Goal: Check status: Check status

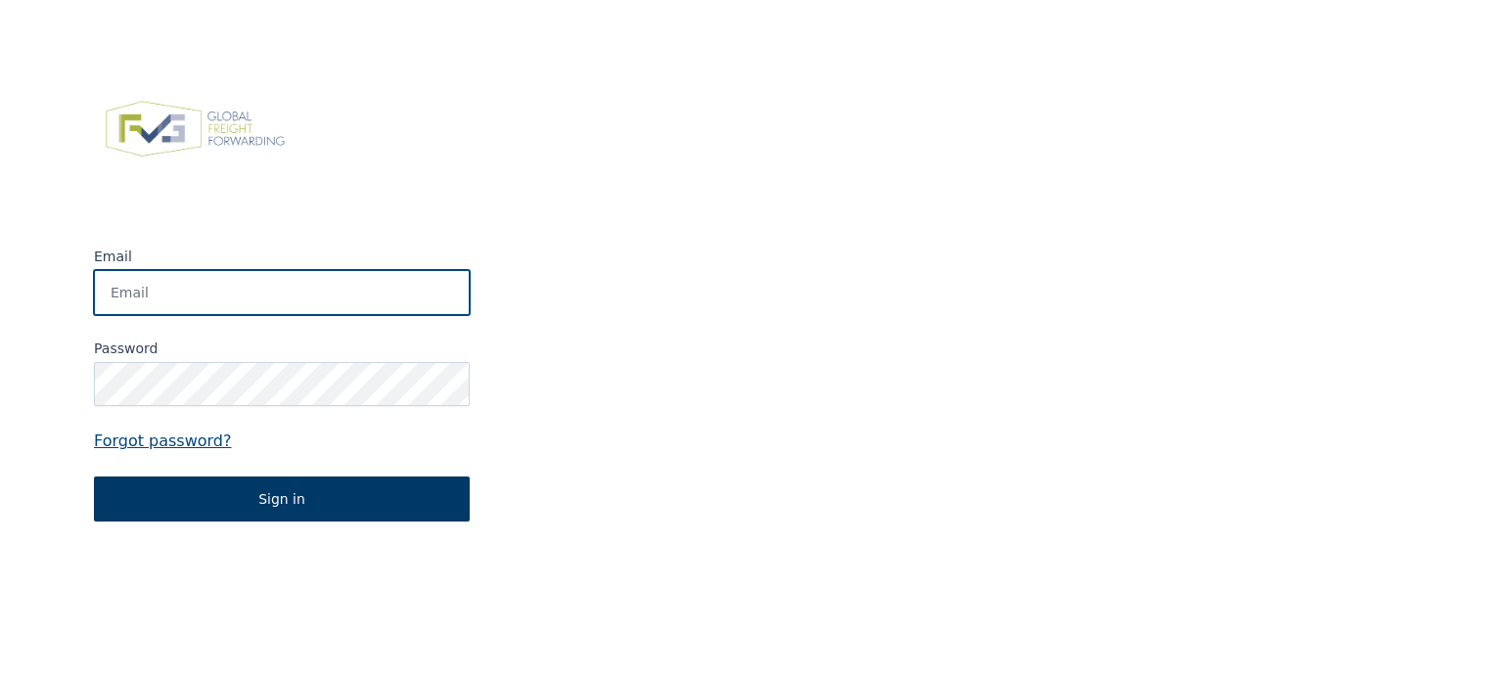
type input "[PERSON_NAME][EMAIL_ADDRESS][DOMAIN_NAME]"
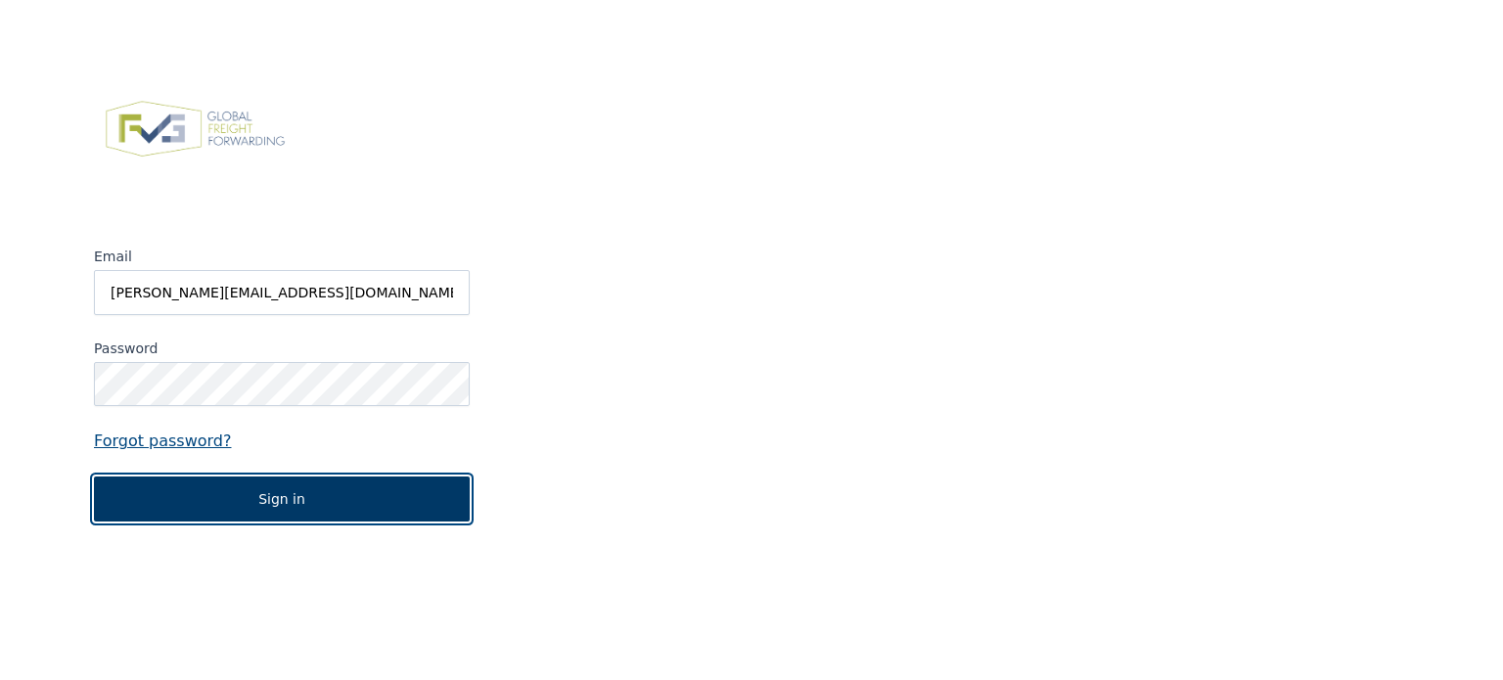
click at [262, 503] on button "Sign in" at bounding box center [282, 499] width 376 height 45
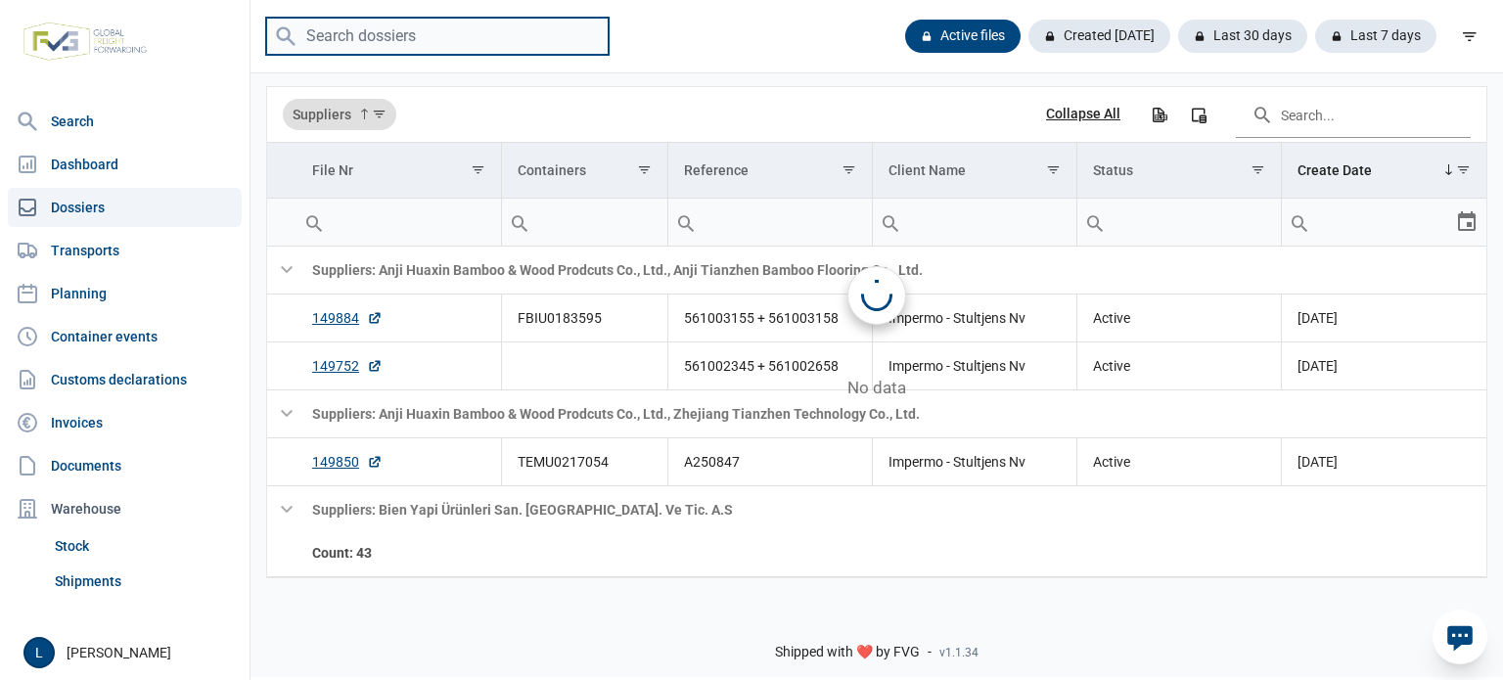
click at [396, 48] on input "search" at bounding box center [437, 37] width 343 height 38
paste input "ZIMU1054612"
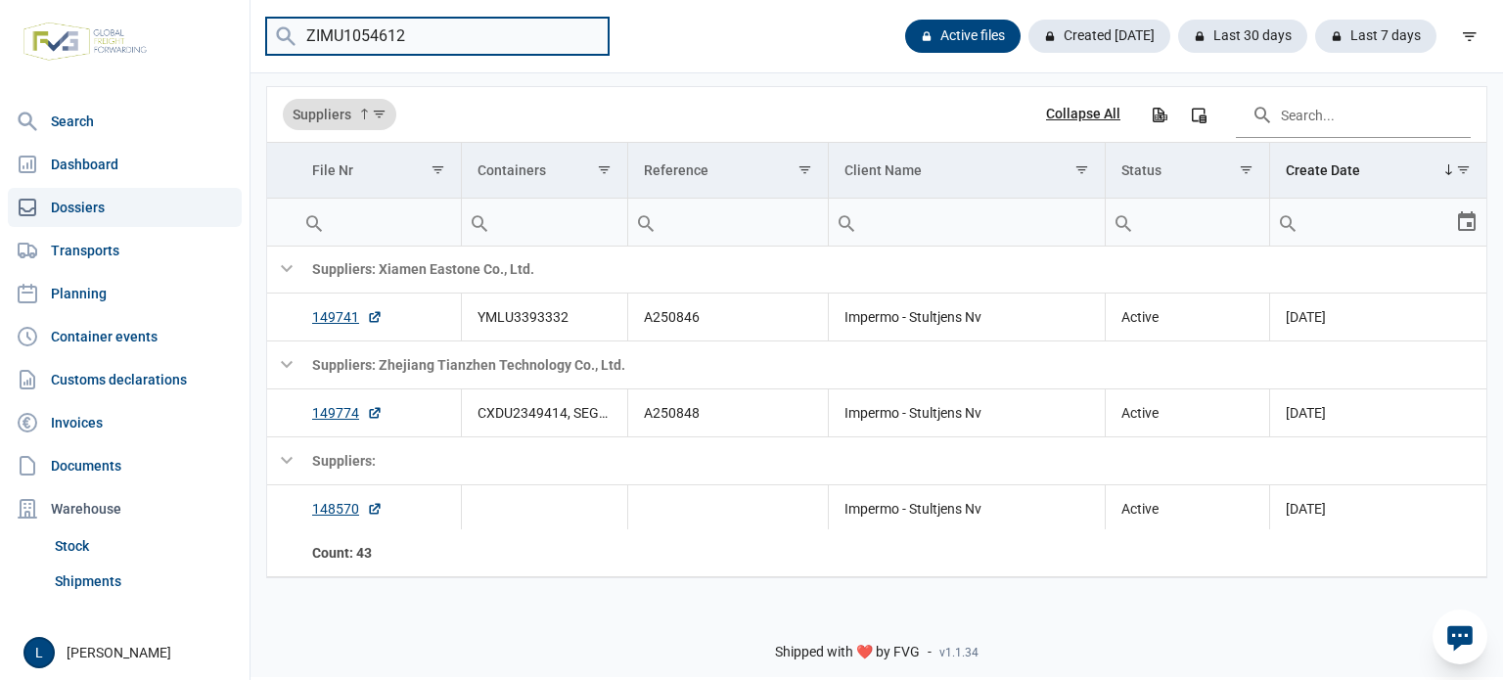
type input "ZIMU1054612"
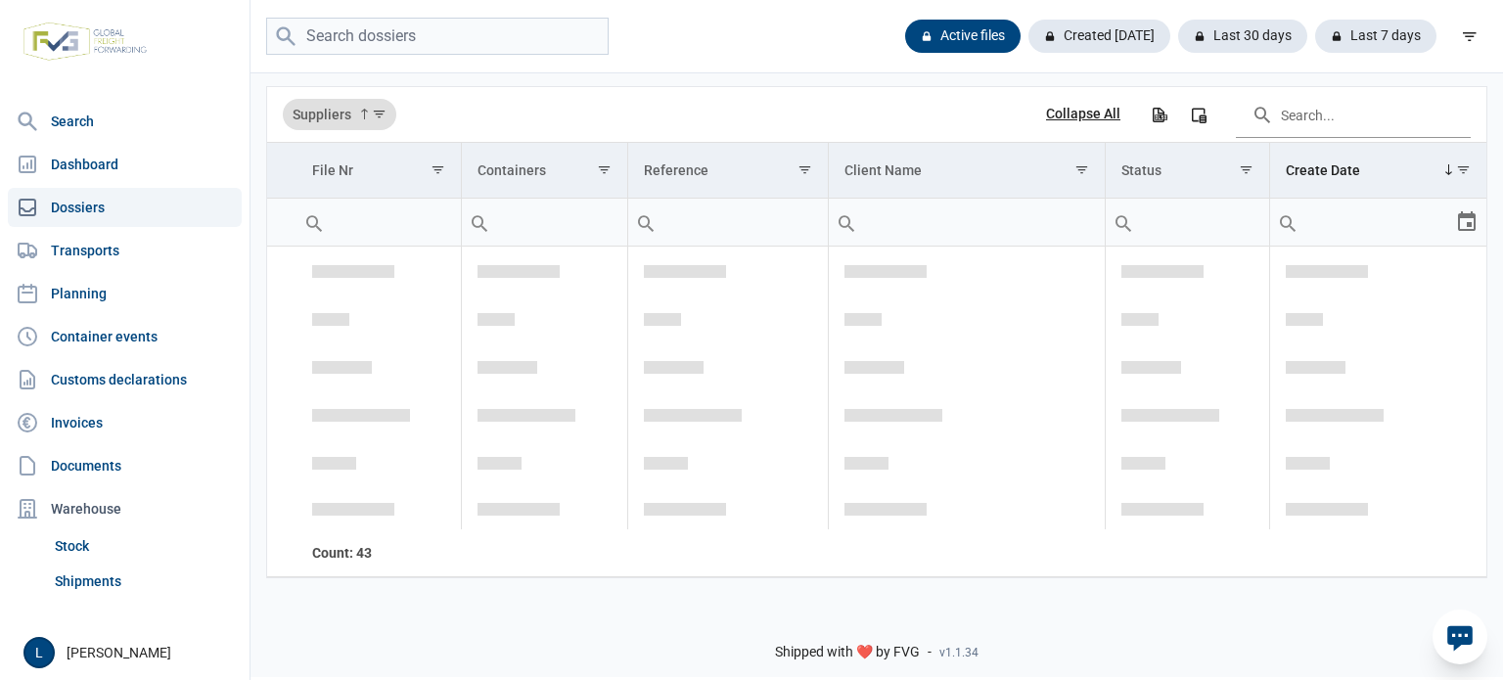
scroll to position [3056, 0]
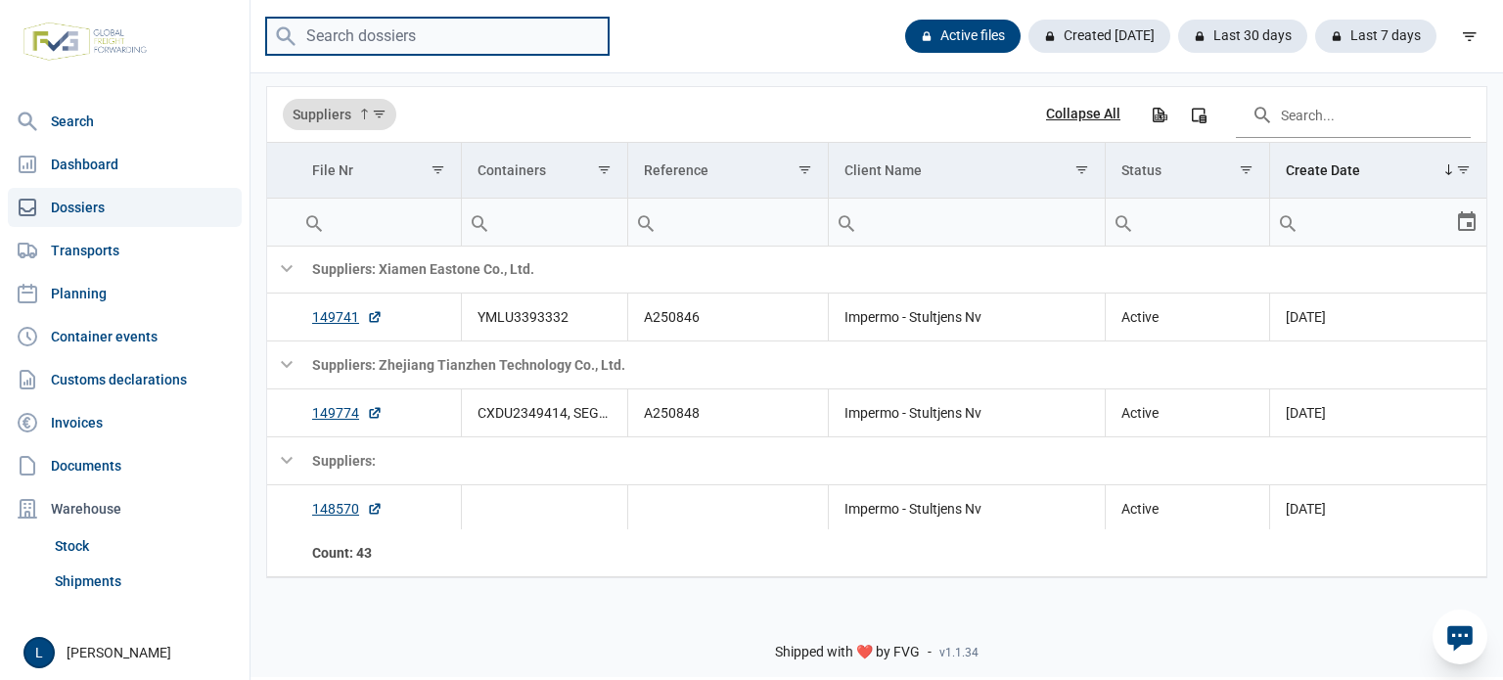
click at [395, 28] on input "search" at bounding box center [437, 37] width 343 height 38
paste input "ZIMU1054612"
type input "ZIMU1054612"
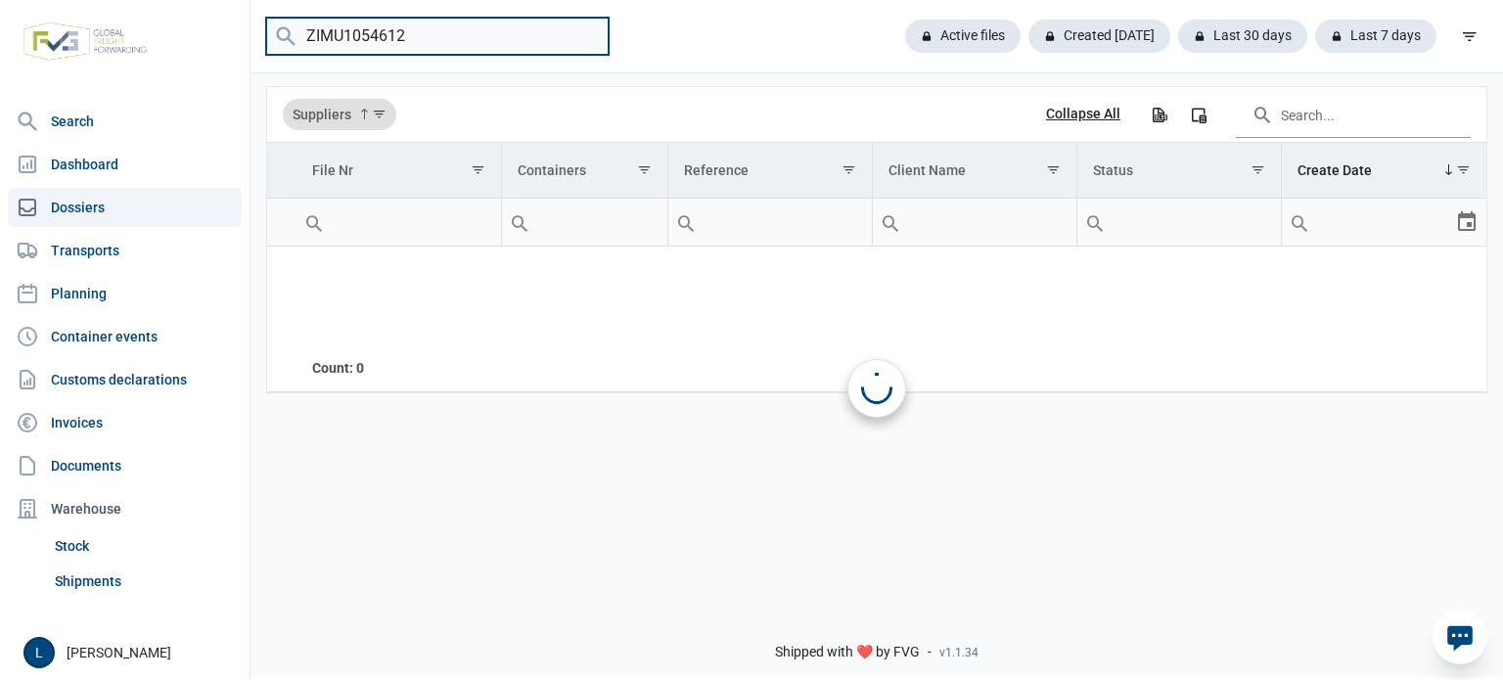
scroll to position [0, 0]
click at [586, 34] on input "ZIMU1054612" at bounding box center [437, 37] width 343 height 38
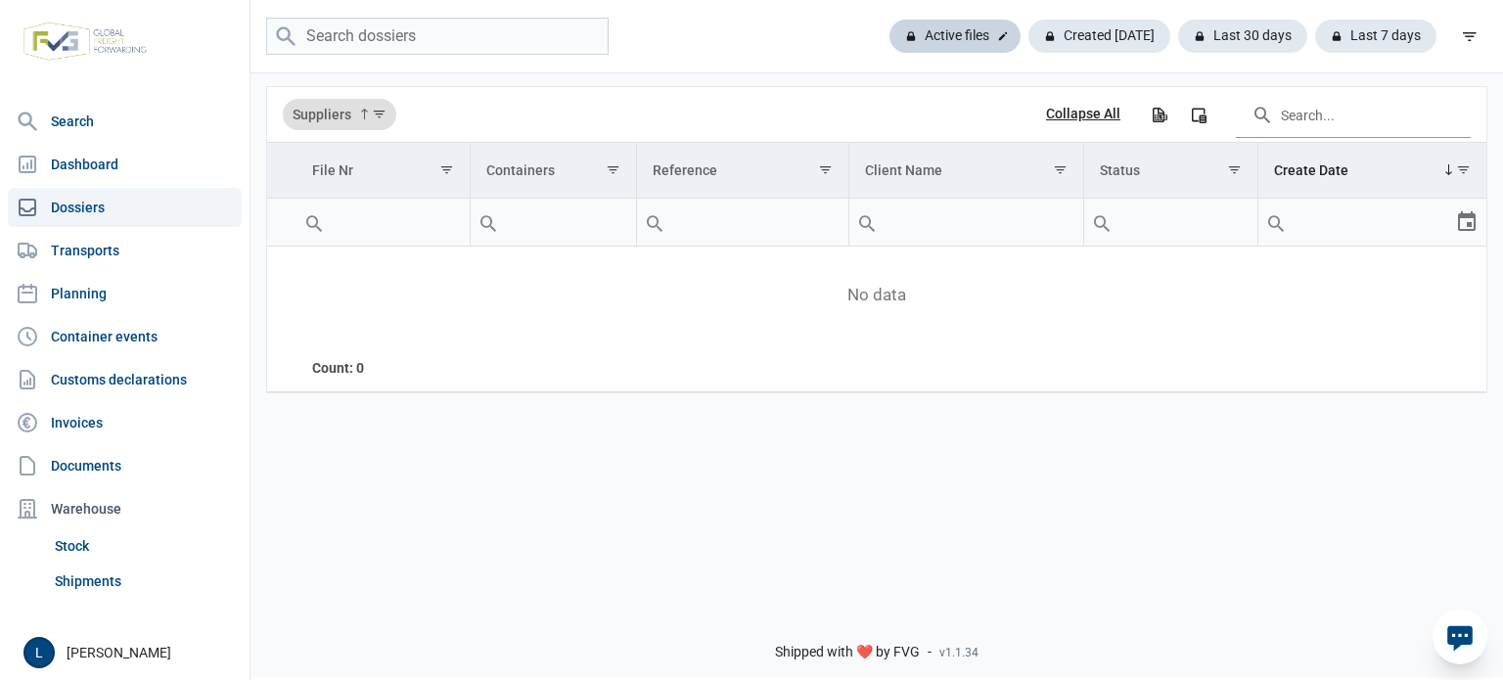
click at [979, 41] on div "Active files" at bounding box center [955, 36] width 131 height 33
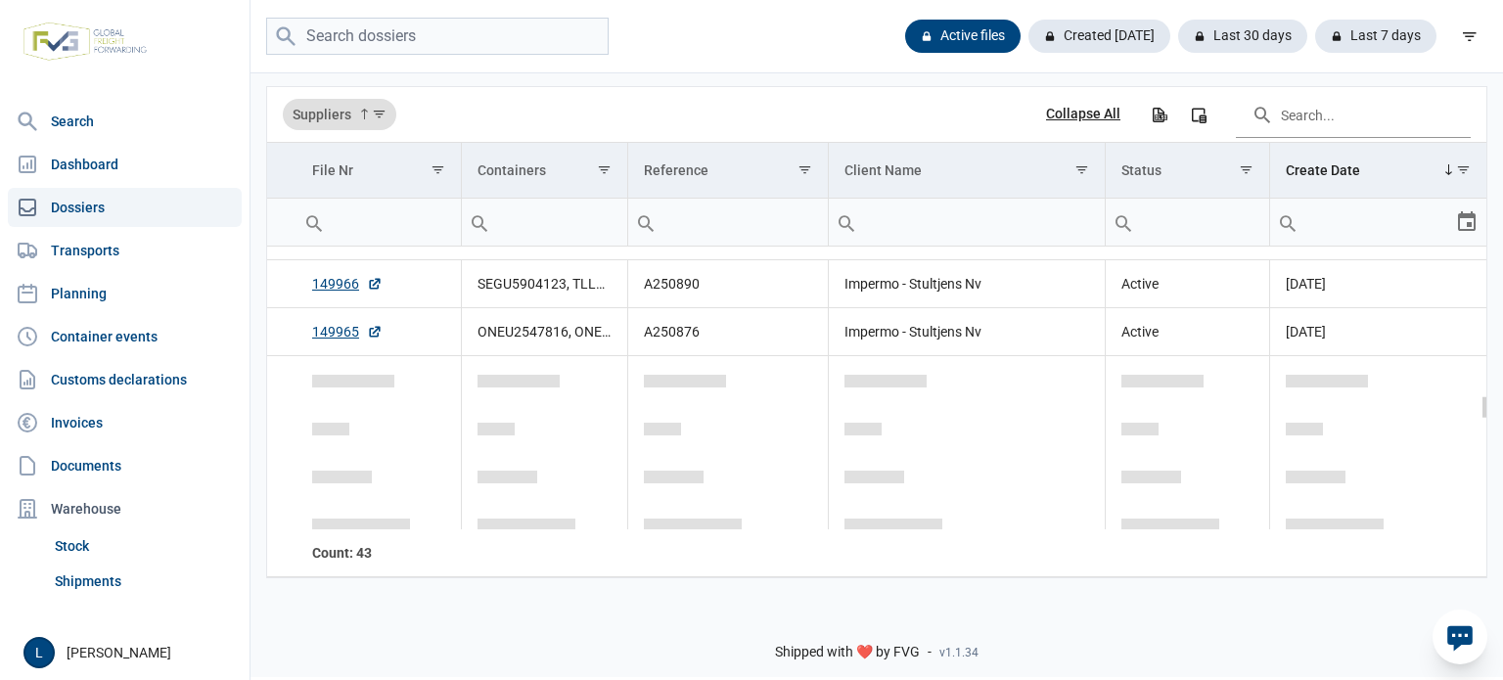
scroll to position [1750, 0]
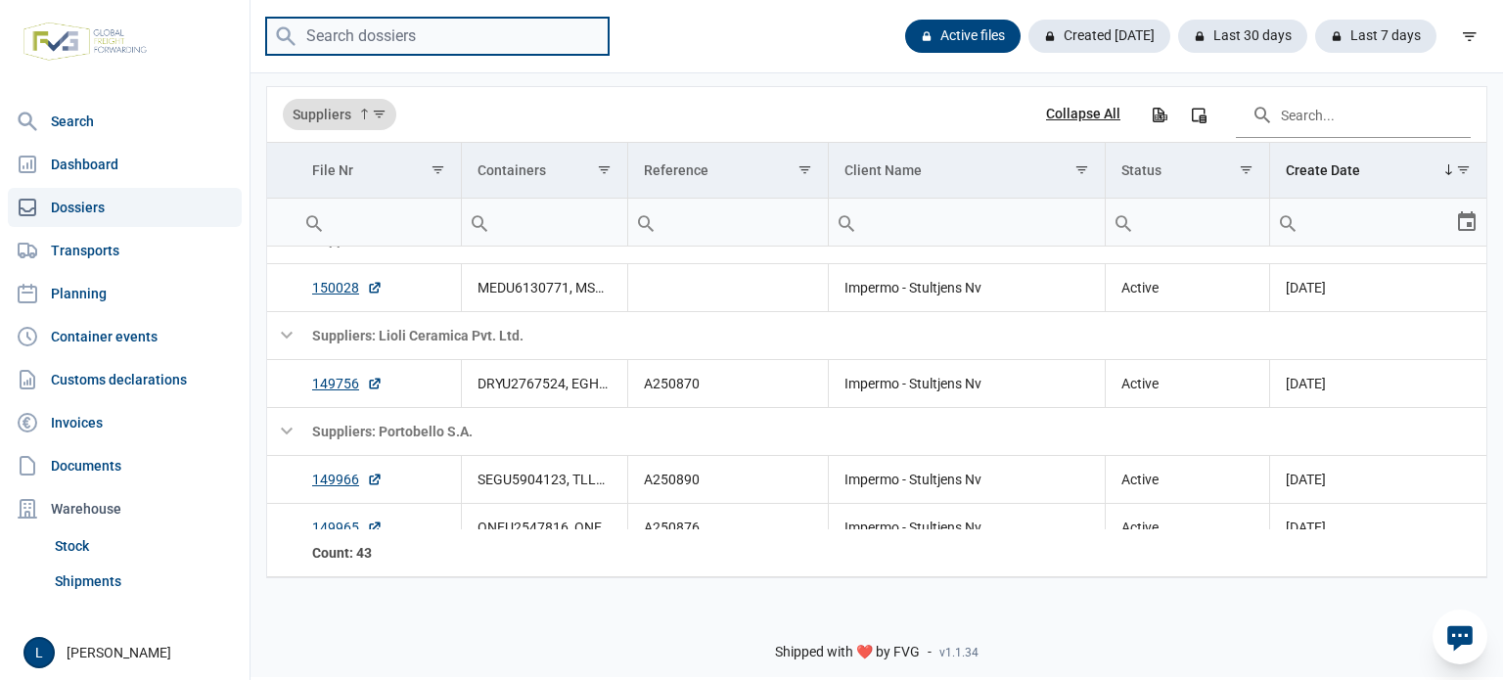
click at [423, 46] on input "search" at bounding box center [437, 37] width 343 height 38
paste input "A250875"
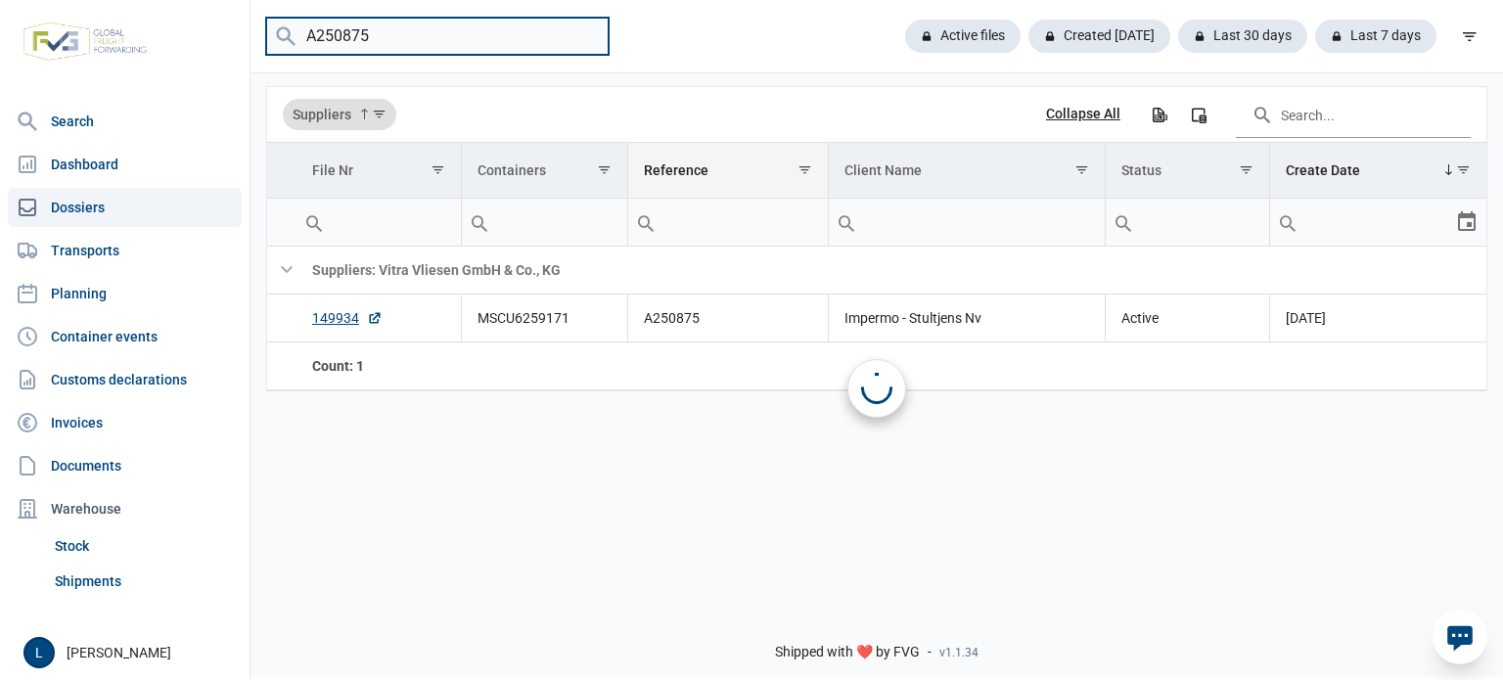
scroll to position [0, 0]
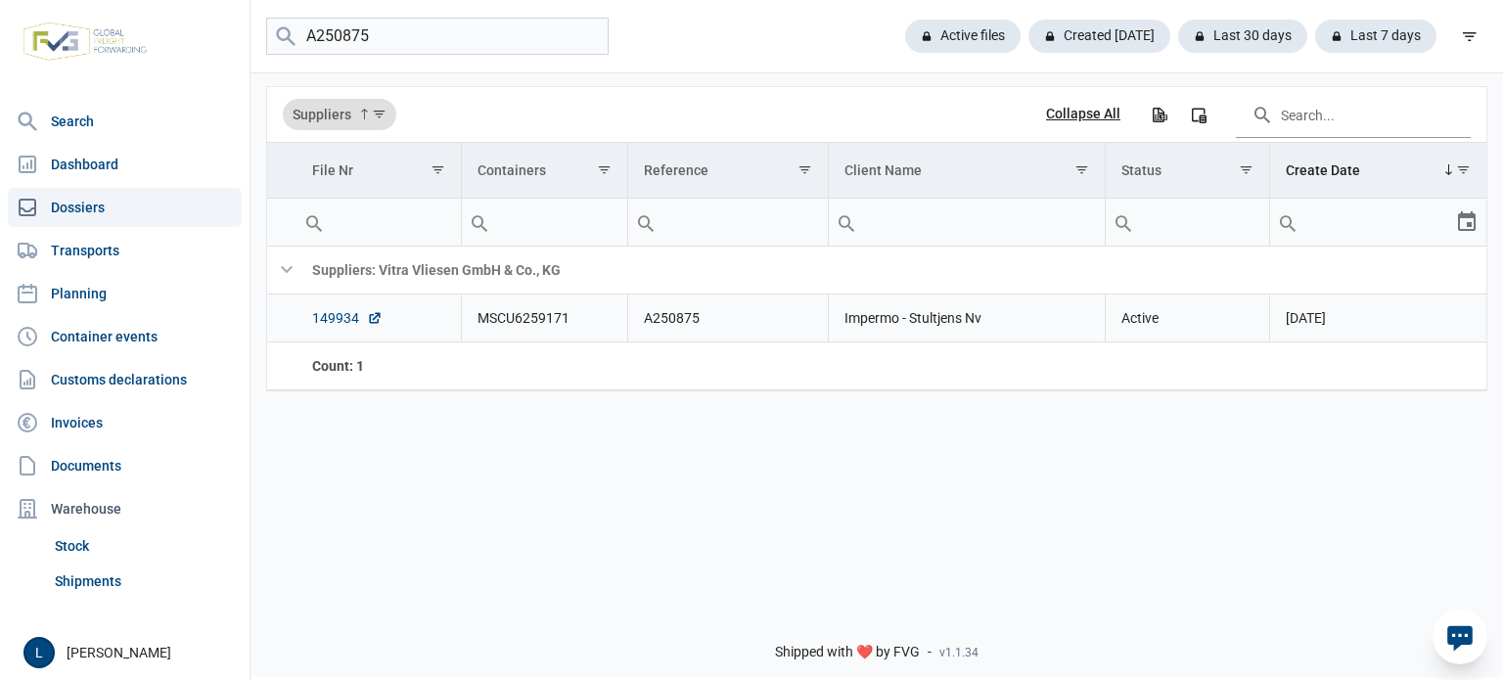
click at [336, 320] on link "149934" at bounding box center [347, 318] width 70 height 20
click at [478, 46] on input "A250875" at bounding box center [437, 37] width 343 height 38
click at [481, 46] on input "A250875" at bounding box center [437, 37] width 343 height 38
paste input "YMLU3576307"
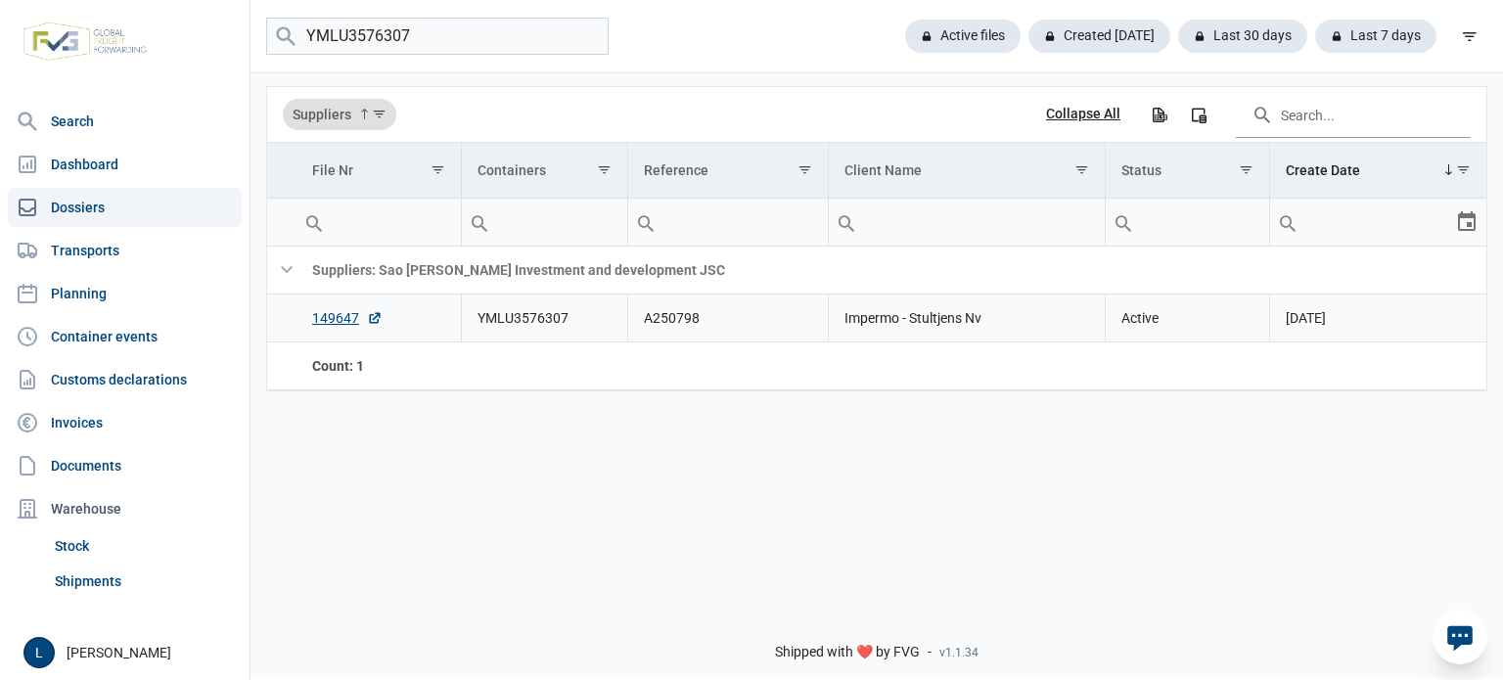
click at [681, 314] on td "A250798" at bounding box center [727, 319] width 201 height 48
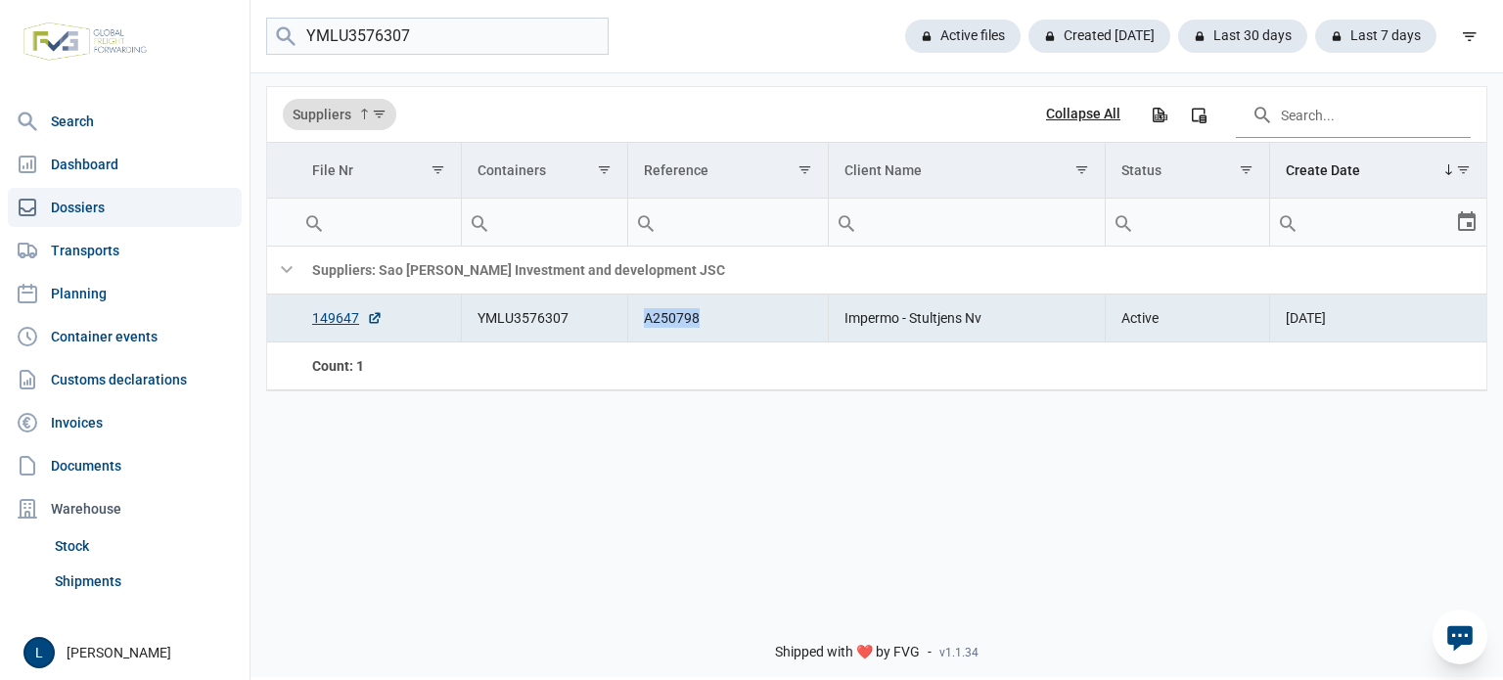
copy td "A250798"
click at [474, 28] on input "YMLU3576307" at bounding box center [437, 37] width 343 height 38
paste input "EITU3003882"
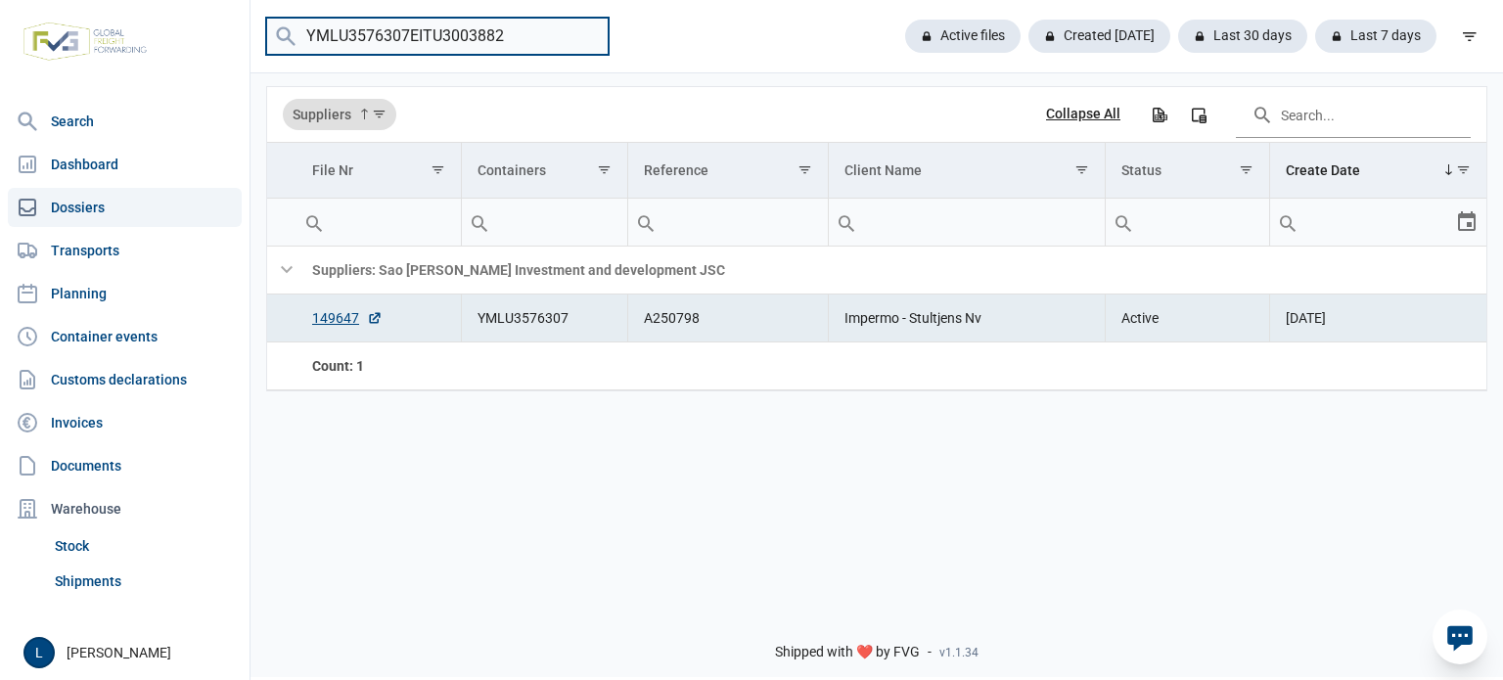
click at [474, 27] on input "YMLU3576307EITU3003882" at bounding box center [437, 37] width 343 height 38
paste input "search"
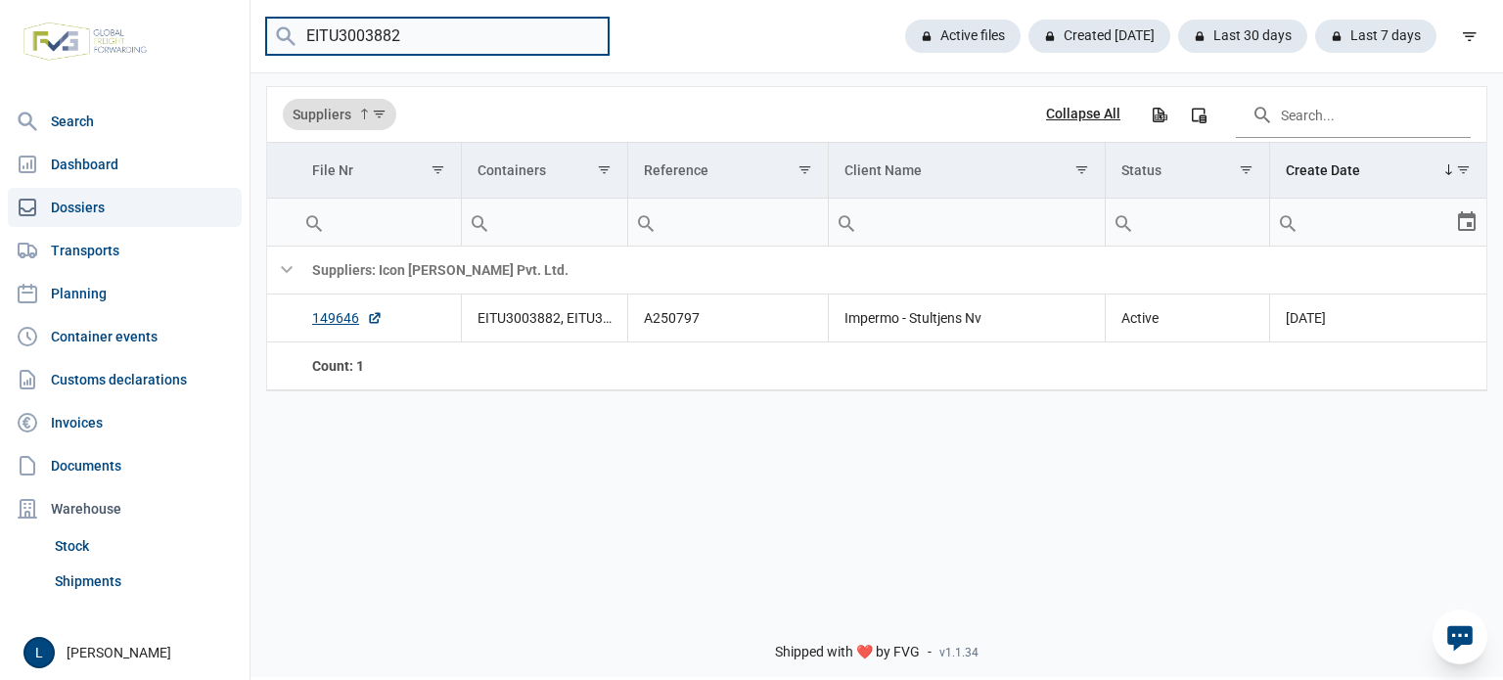
click at [431, 38] on input "EITU3003882" at bounding box center [437, 37] width 343 height 38
paste input "GHU3889511"
click at [438, 38] on input "EGHU3889511" at bounding box center [437, 37] width 343 height 38
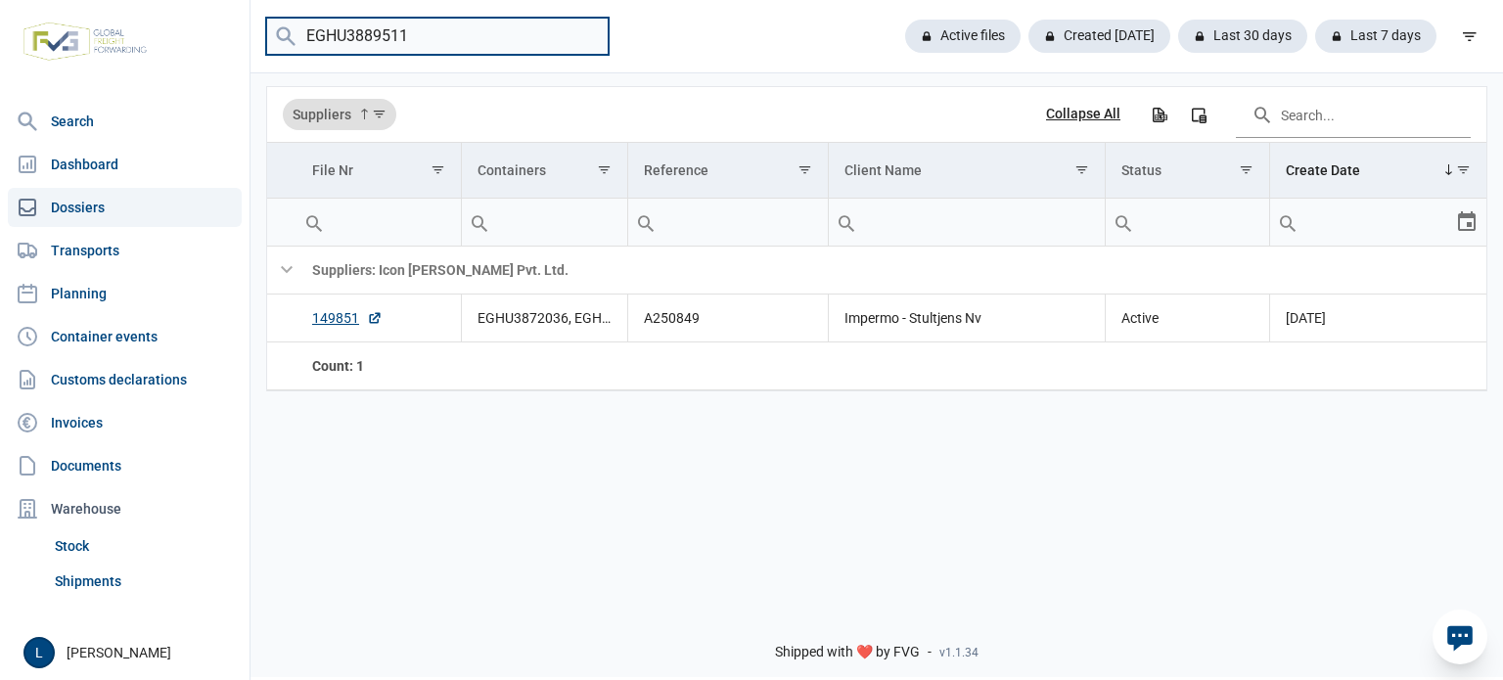
paste input "TEMU1043954"
type input "TEMU1043954"
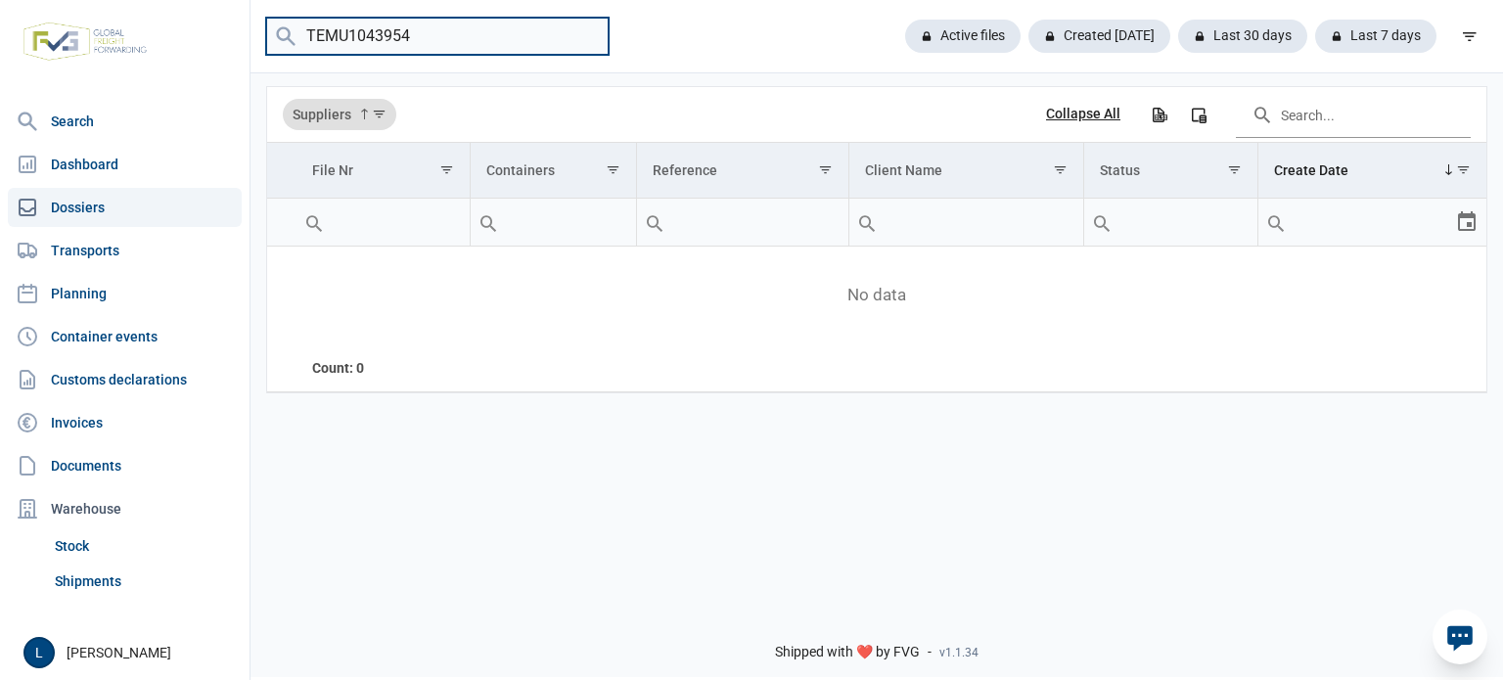
click at [438, 26] on input "TEMU1043954" at bounding box center [437, 37] width 343 height 38
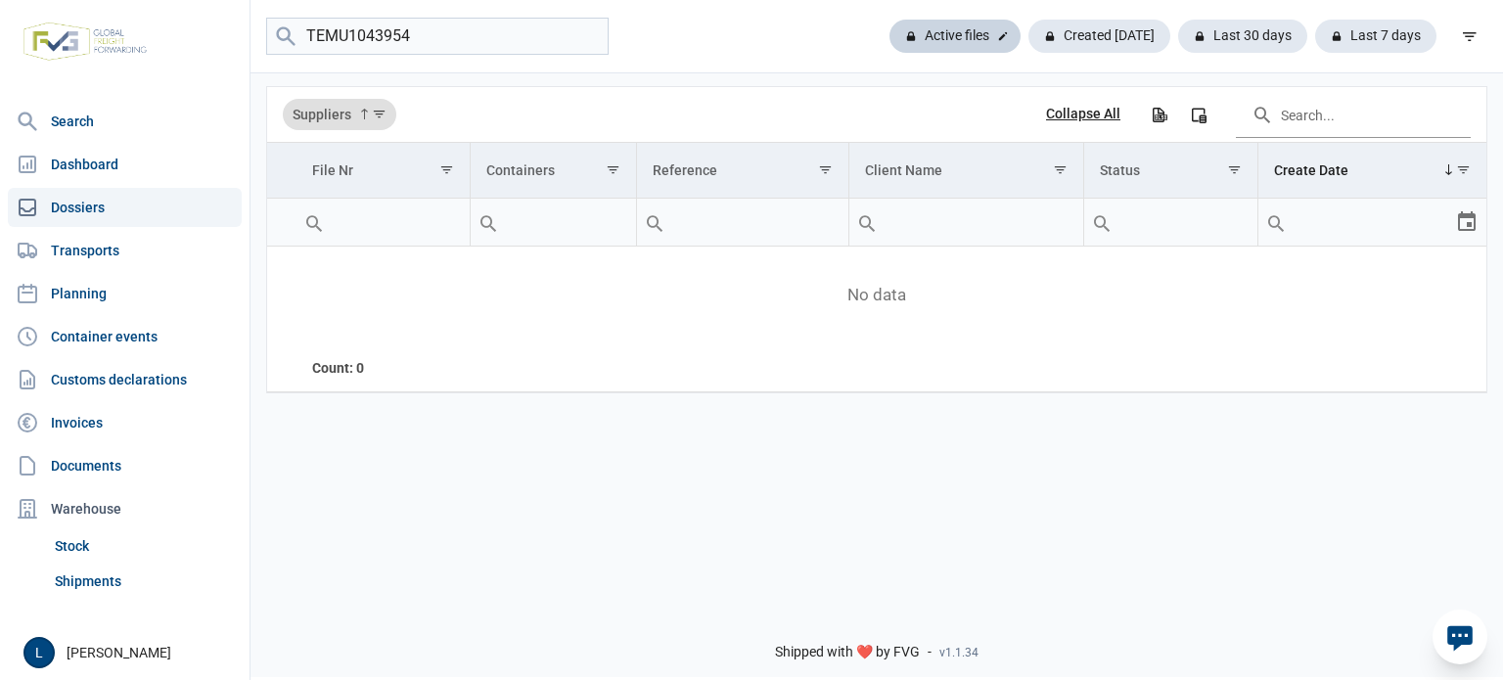
click at [951, 31] on div "Active files" at bounding box center [955, 36] width 131 height 33
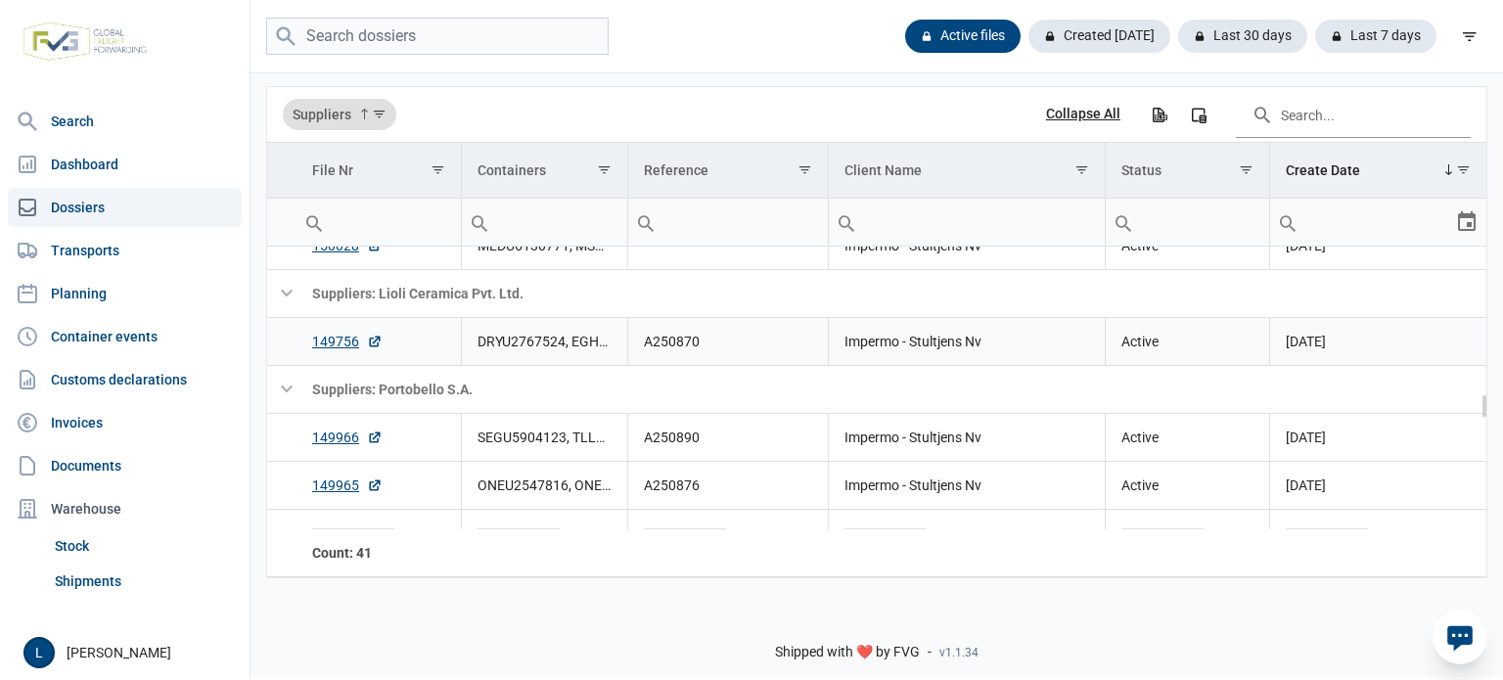
scroll to position [1631, 0]
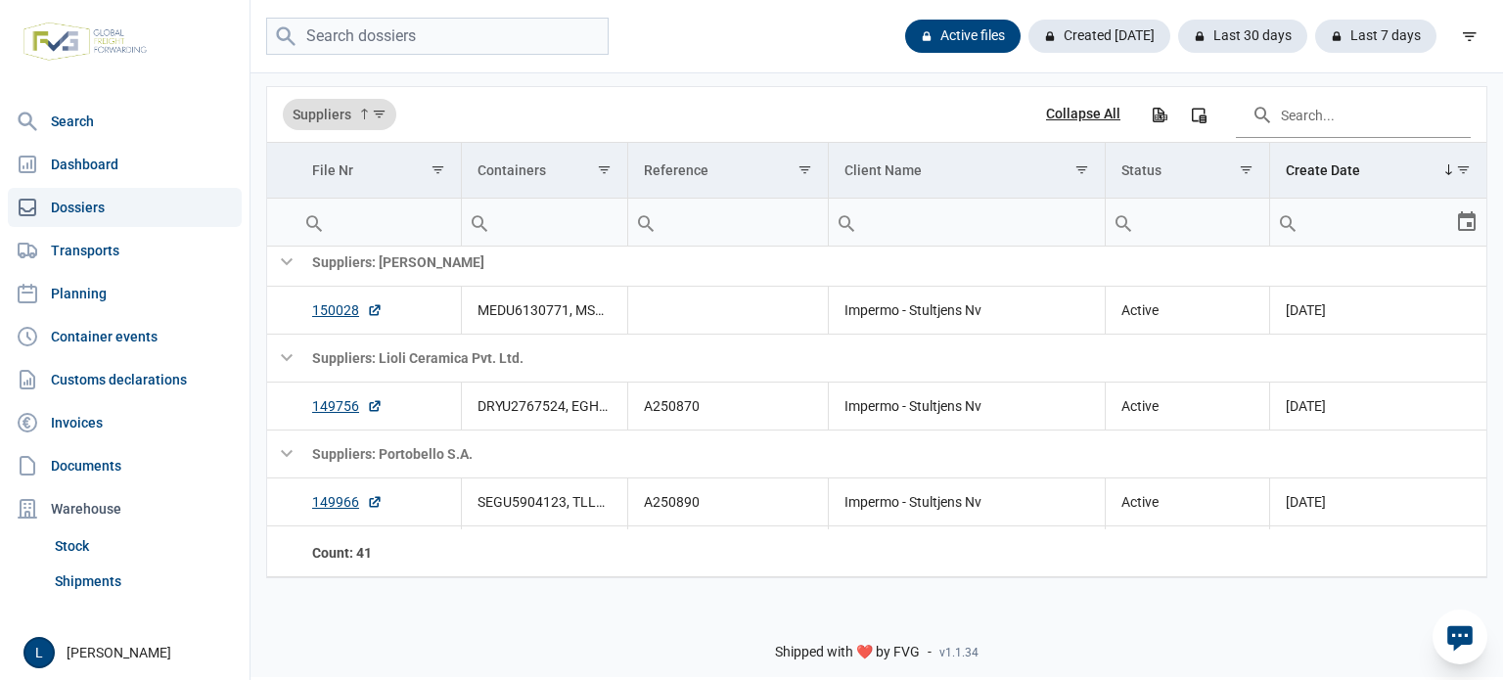
drag, startPoint x: 119, startPoint y: 182, endPoint x: 219, endPoint y: 191, distance: 100.2
click at [119, 182] on link "Dashboard" at bounding box center [125, 164] width 234 height 39
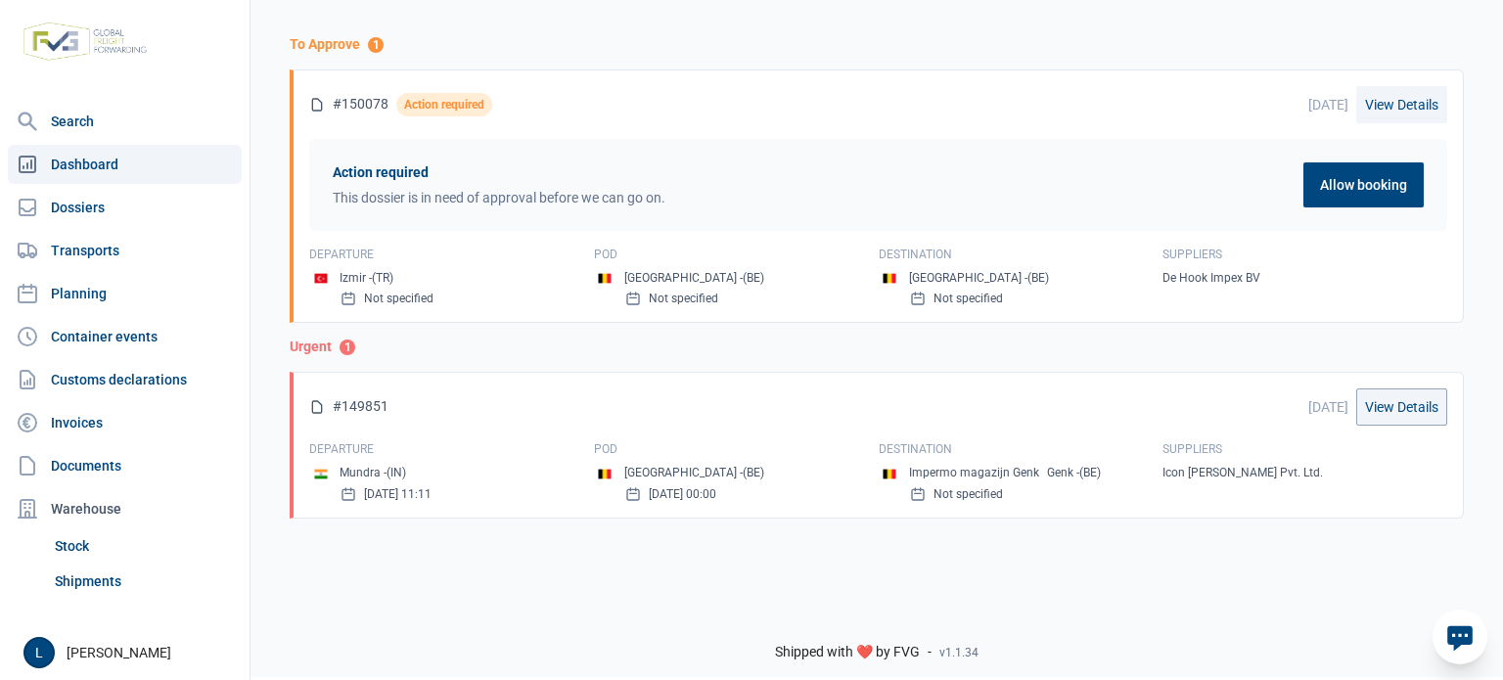
click at [1418, 109] on link "View Details" at bounding box center [1401, 104] width 91 height 37
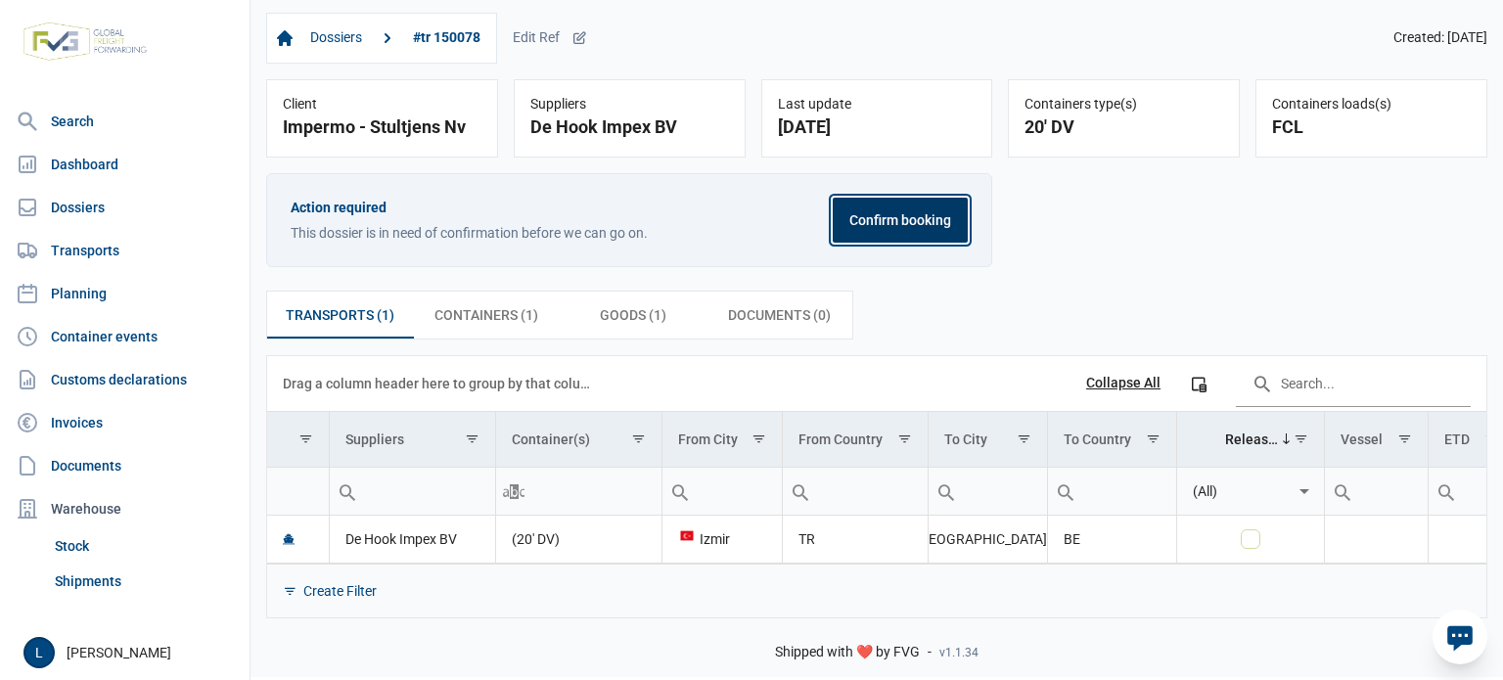
click at [861, 238] on button "Confirm booking" at bounding box center [900, 220] width 135 height 45
